Goal: Entertainment & Leisure: Consume media (video, audio)

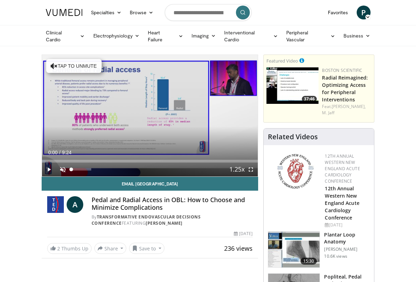
click at [62, 168] on span "Video Player" at bounding box center [63, 169] width 14 height 14
click at [49, 167] on span "Video Player" at bounding box center [49, 169] width 14 height 14
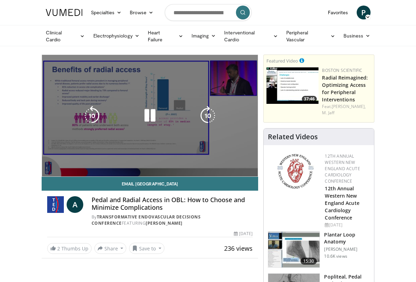
click at [222, 156] on video-js "**********" at bounding box center [150, 115] width 216 height 121
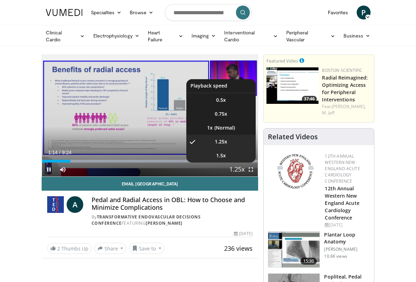
click at [221, 155] on span "1.5x" at bounding box center [221, 155] width 10 height 7
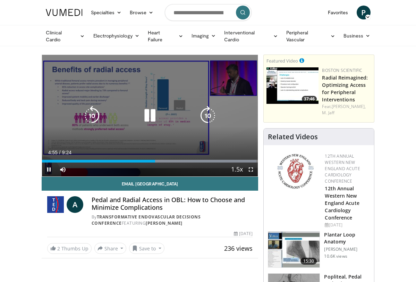
click at [236, 137] on div "10 seconds Tap to unmute" at bounding box center [150, 115] width 216 height 121
click at [148, 113] on icon "Video Player" at bounding box center [149, 115] width 19 height 19
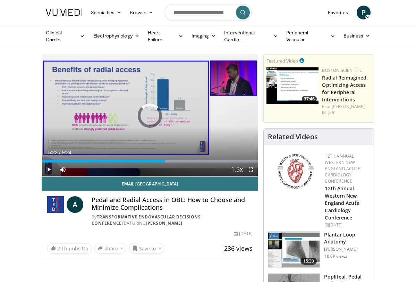
drag, startPoint x: 164, startPoint y: 161, endPoint x: 202, endPoint y: 167, distance: 38.4
click at [202, 167] on div "Current Time 5:22 / Duration 9:24 Play Skip Backward Skip Forward Mute Loaded :…" at bounding box center [150, 169] width 216 height 14
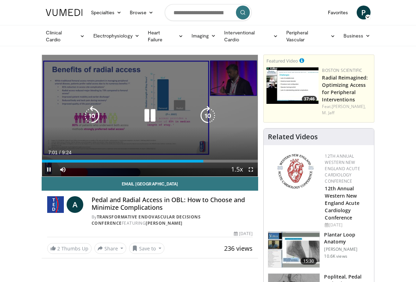
click at [153, 115] on icon "Video Player" at bounding box center [149, 115] width 19 height 19
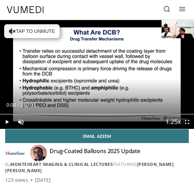
click at [131, 15] on div "Specialties Adult & Family Medicine Allergy, [MEDICAL_DATA], Immunology Anesthe…" at bounding box center [97, 9] width 188 height 19
click at [19, 122] on span "Video Player" at bounding box center [21, 122] width 14 height 14
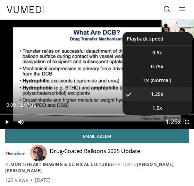
click at [172, 124] on span "Video Player" at bounding box center [173, 123] width 10 height 14
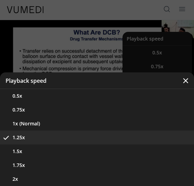
click at [172, 103] on button "0.5x" at bounding box center [97, 96] width 194 height 14
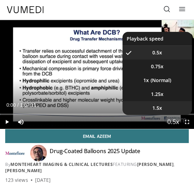
click at [161, 110] on li "1.5x" at bounding box center [156, 108] width 69 height 14
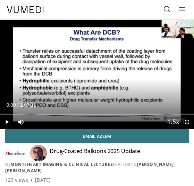
click at [8, 121] on span "Video Player" at bounding box center [7, 122] width 14 height 14
drag, startPoint x: 48, startPoint y: 122, endPoint x: 94, endPoint y: 123, distance: 46.1
click at [94, 123] on div "Current Time 0:06 / Duration 1:07:11 Pause Skip Backward Skip Forward Mute 100%…" at bounding box center [97, 122] width 194 height 14
click at [53, 108] on div "Current Time 0:09 / Duration 1:07:11" at bounding box center [97, 105] width 194 height 6
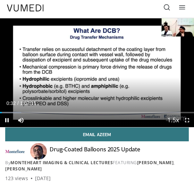
click at [49, 120] on video-js "**********" at bounding box center [97, 72] width 194 height 109
click at [44, 120] on div "Current Time 0:34 / Duration 1:07:11 Pause Skip Backward Skip Forward Mute 100%…" at bounding box center [97, 120] width 194 height 14
click at [73, 120] on div "Current Time 0:38 / Duration 1:07:11 Pause Skip Backward Skip Forward Mute 100%…" at bounding box center [97, 120] width 194 height 14
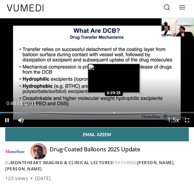
click at [114, 111] on div "Loaded : 13.62% 0:00:46 0:39:25" at bounding box center [97, 110] width 194 height 7
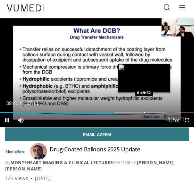
click at [144, 113] on video-js "**********" at bounding box center [97, 72] width 194 height 109
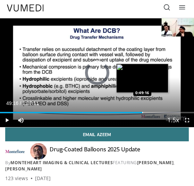
click at [142, 113] on div "Progress Bar" at bounding box center [142, 112] width 1 height 1
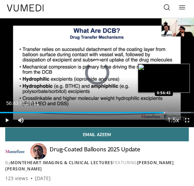
click at [164, 112] on div "Loaded : 98.33% 0:52:31 0:56:43" at bounding box center [97, 110] width 194 height 7
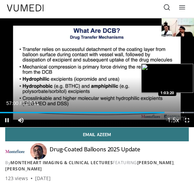
click at [183, 112] on div "Progress Bar" at bounding box center [183, 112] width 1 height 1
click at [191, 113] on video-js "**********" at bounding box center [97, 72] width 194 height 109
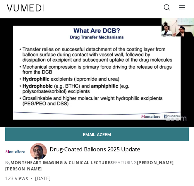
click at [183, 7] on icon at bounding box center [182, 7] width 7 height 7
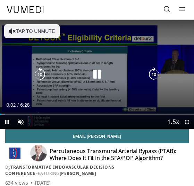
click at [15, 28] on icon "Video Player" at bounding box center [12, 31] width 7 height 7
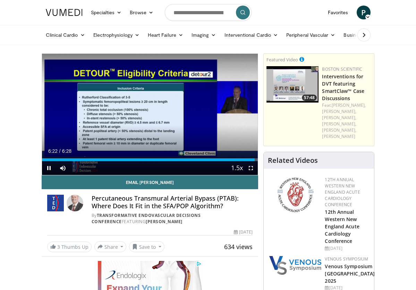
click at [50, 168] on span "Video Player" at bounding box center [49, 168] width 14 height 14
